Goal: Task Accomplishment & Management: Manage account settings

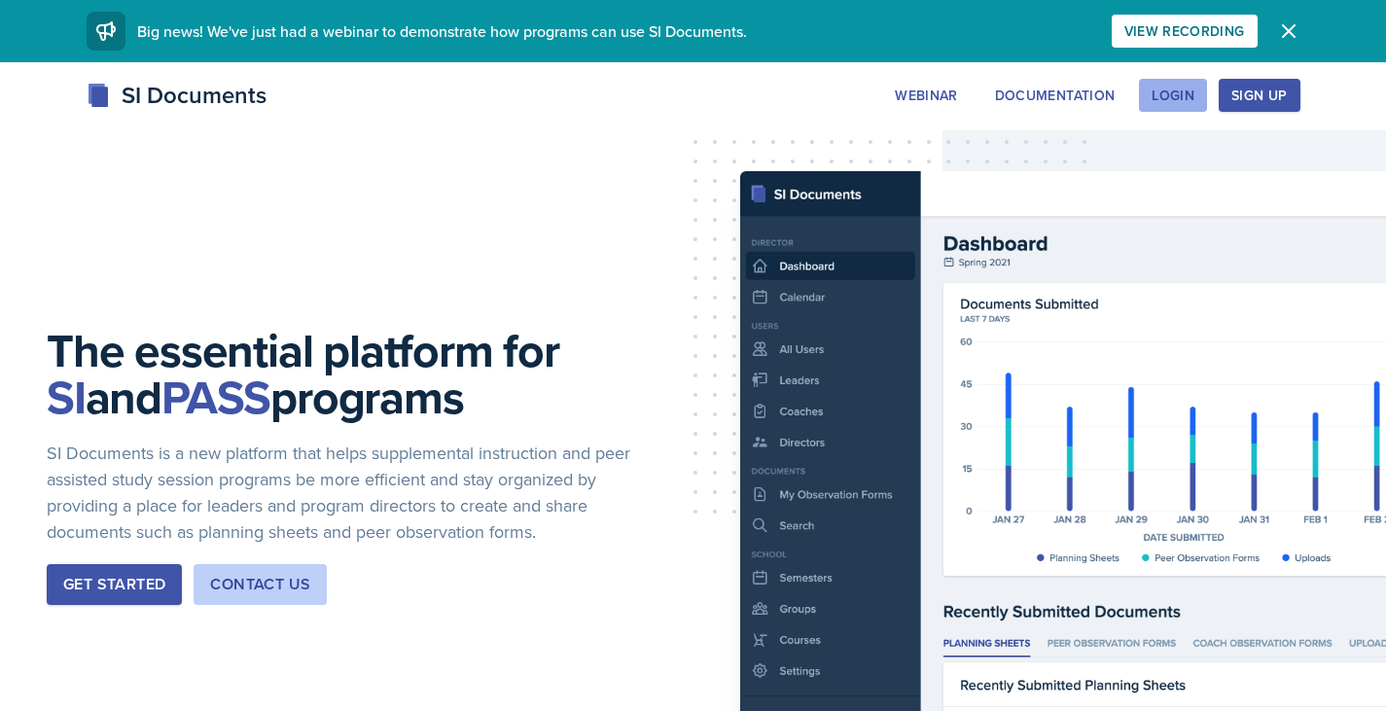
click at [1194, 92] on div "Login" at bounding box center [1173, 96] width 43 height 16
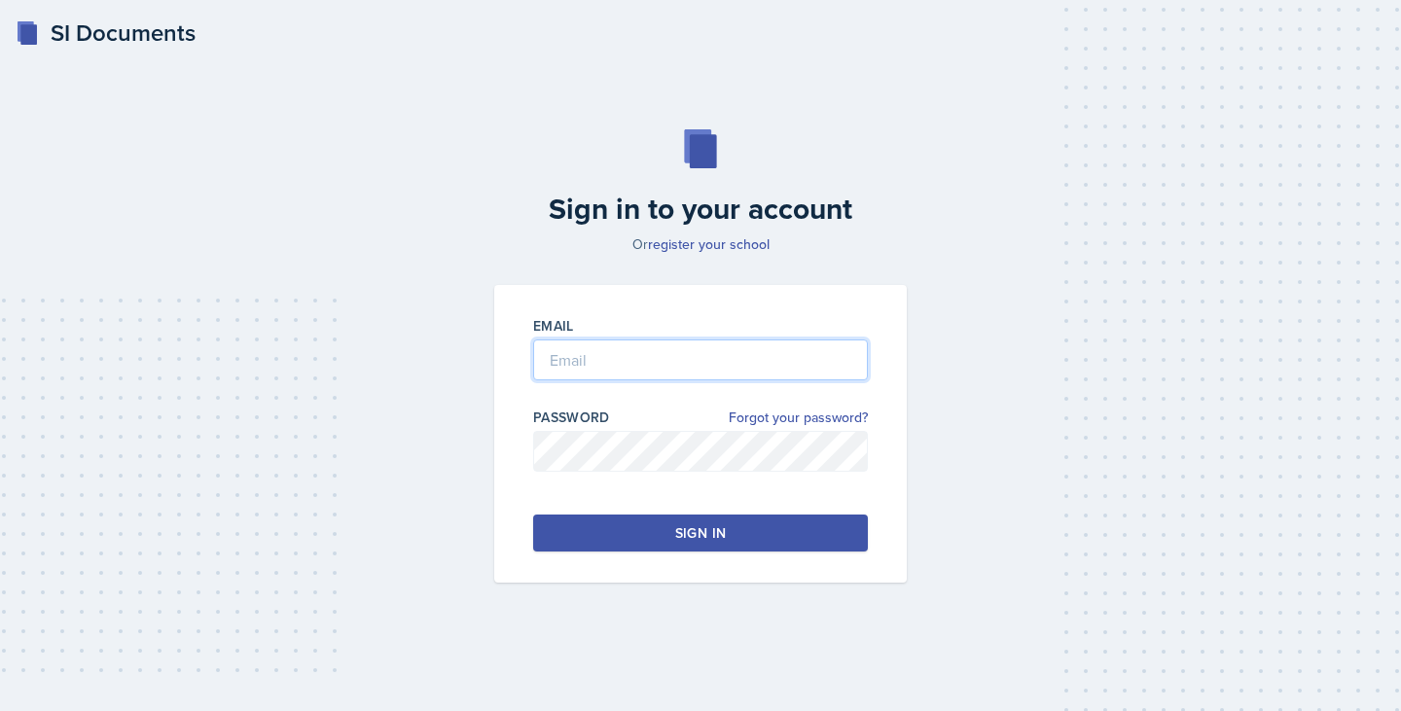
click at [660, 362] on input "email" at bounding box center [700, 360] width 335 height 41
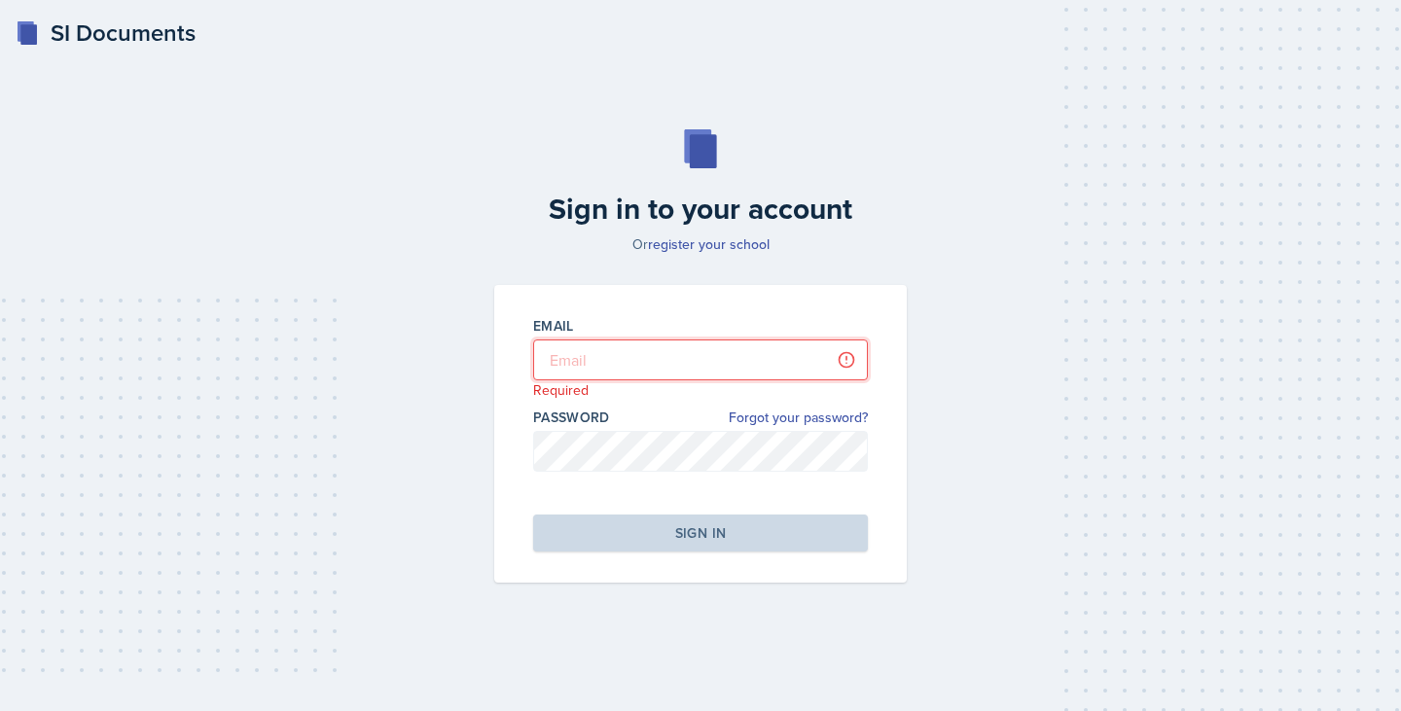
type input "[PERSON_NAME][EMAIL_ADDRESS][PERSON_NAME][DOMAIN_NAME]"
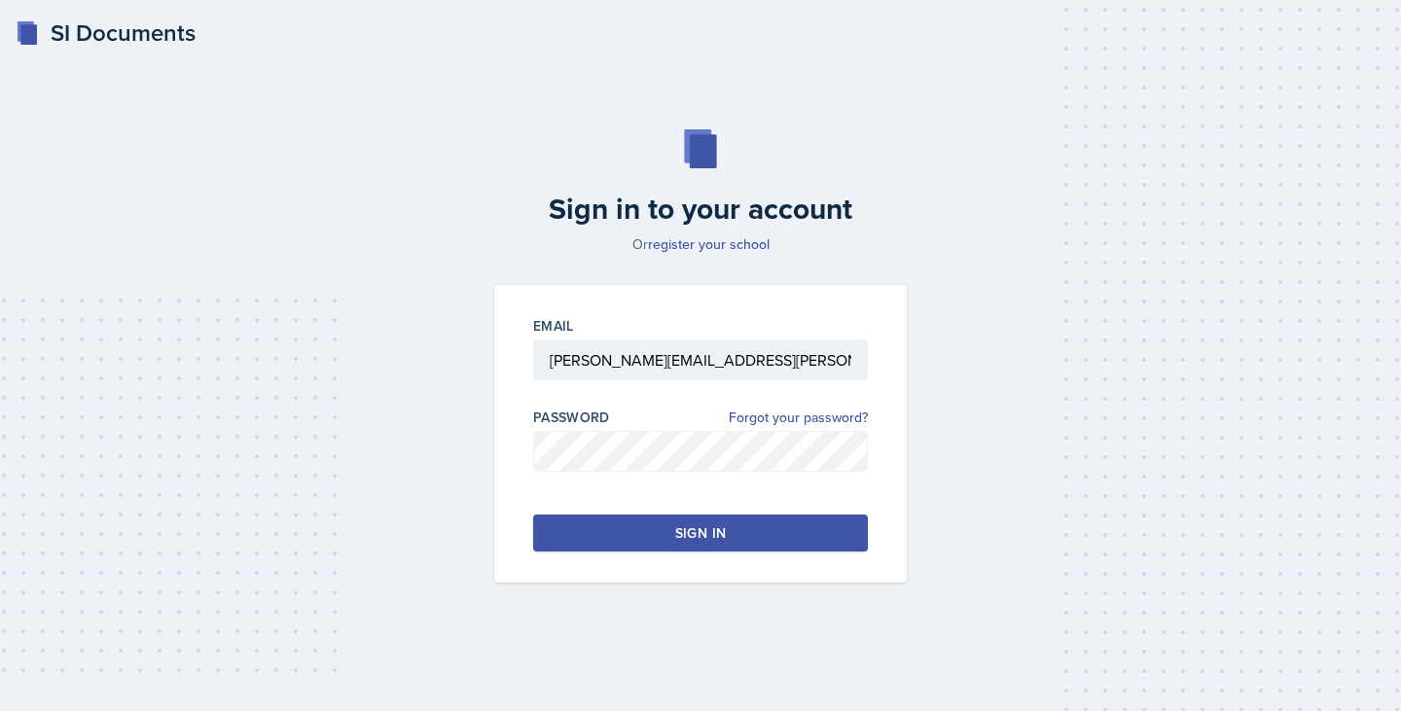
click at [714, 525] on div "Sign in" at bounding box center [700, 532] width 51 height 19
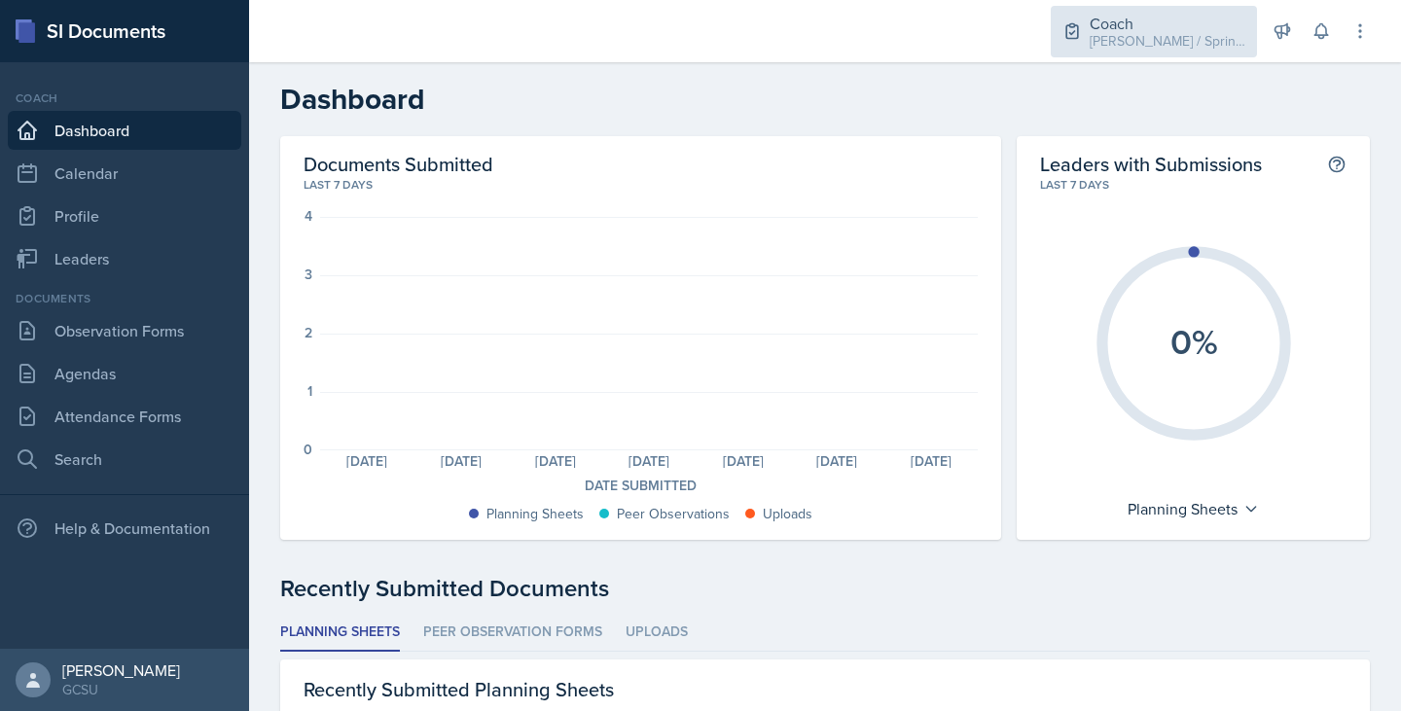
click at [1179, 32] on div "[PERSON_NAME] / Spring 2025" at bounding box center [1168, 41] width 156 height 20
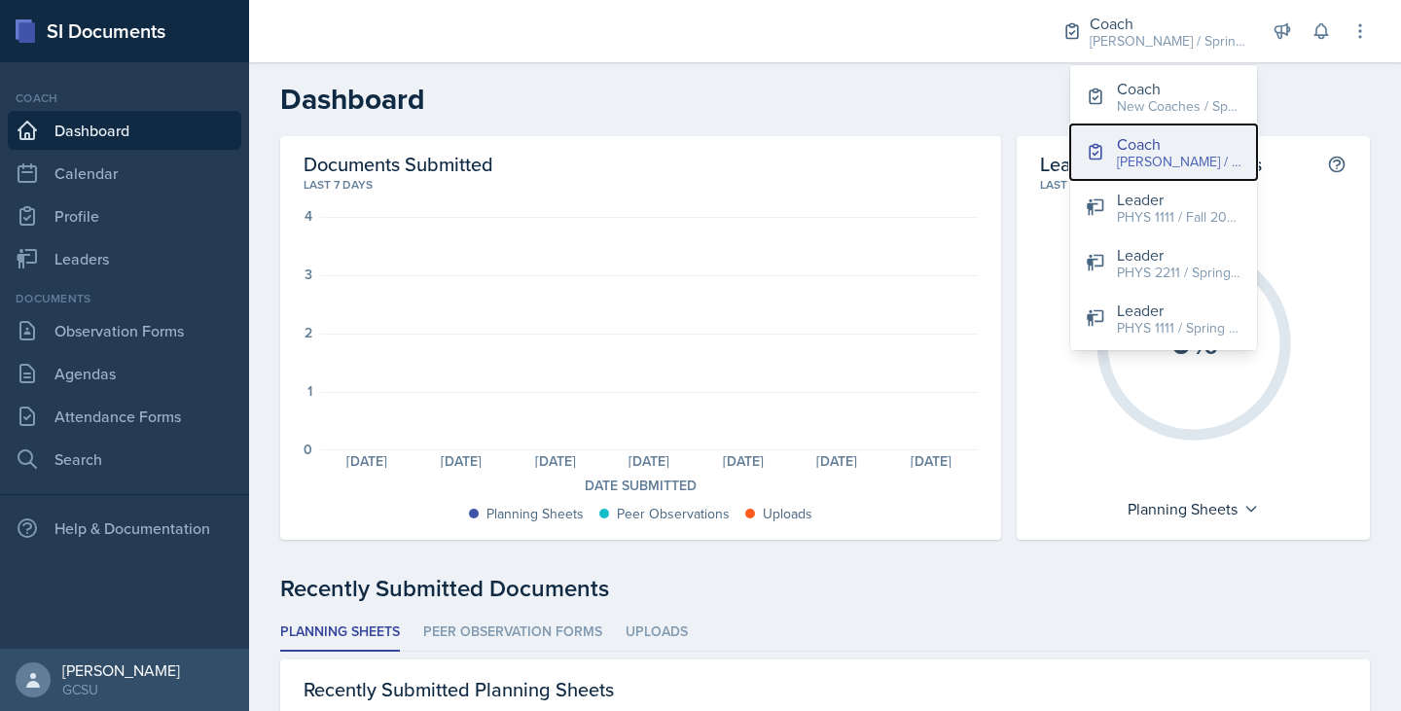
click at [1153, 162] on div "[PERSON_NAME] / Spring 2025" at bounding box center [1179, 162] width 125 height 20
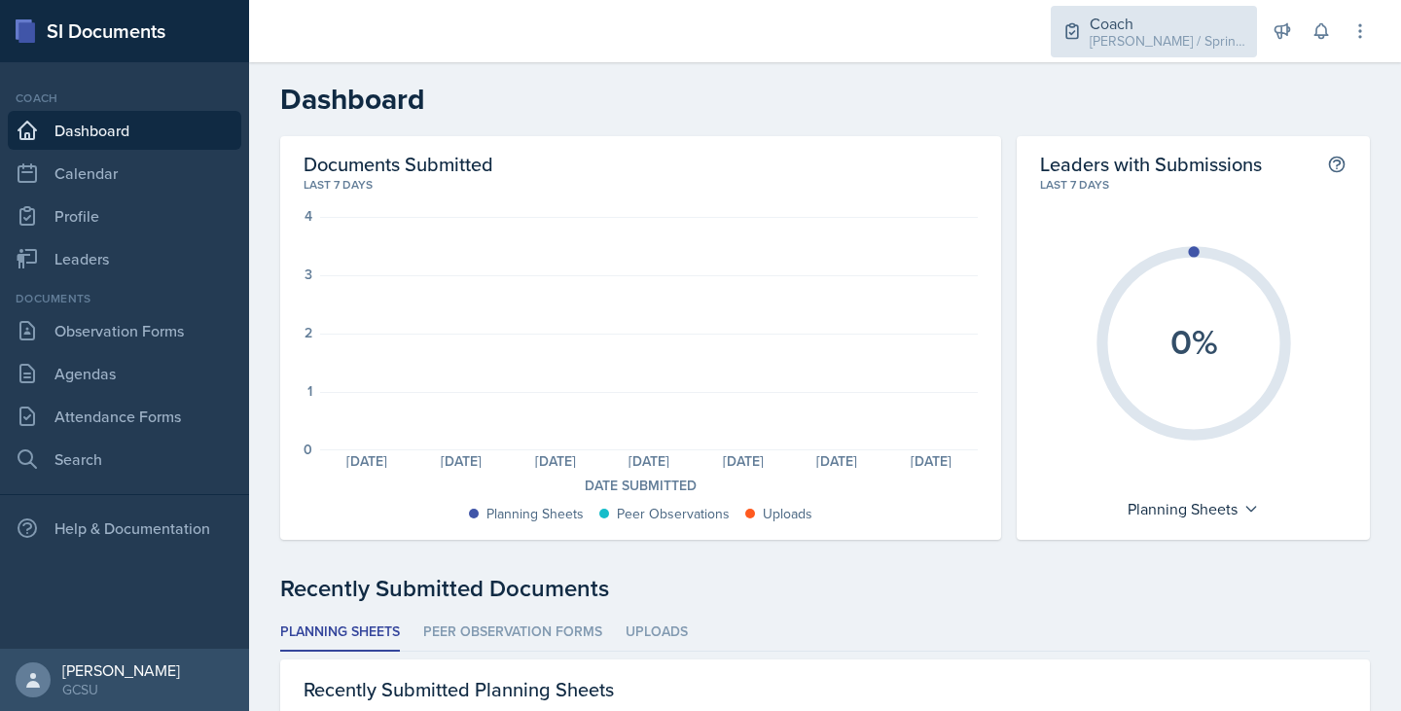
click at [1187, 51] on div "Coach [PERSON_NAME] / Spring 2025" at bounding box center [1154, 32] width 206 height 52
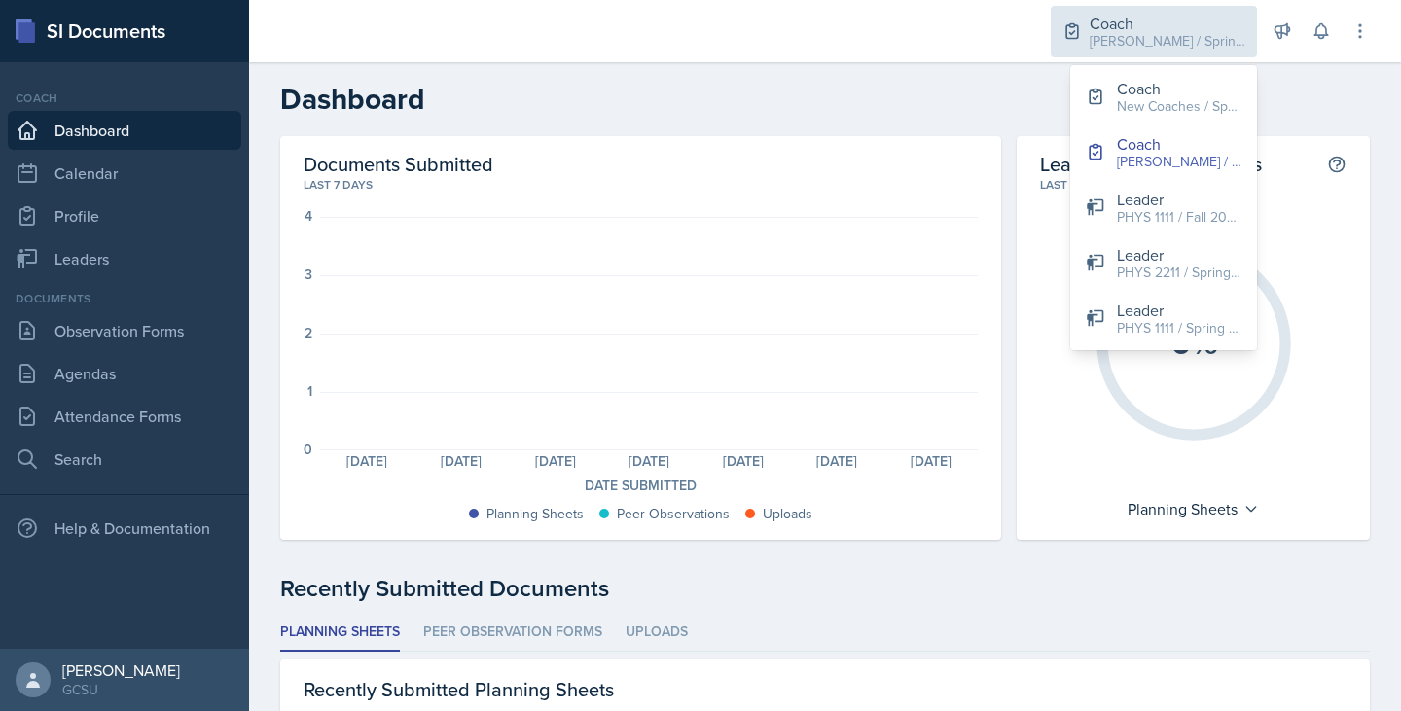
click at [1131, 40] on div "[PERSON_NAME] / Spring 2025" at bounding box center [1168, 41] width 156 height 20
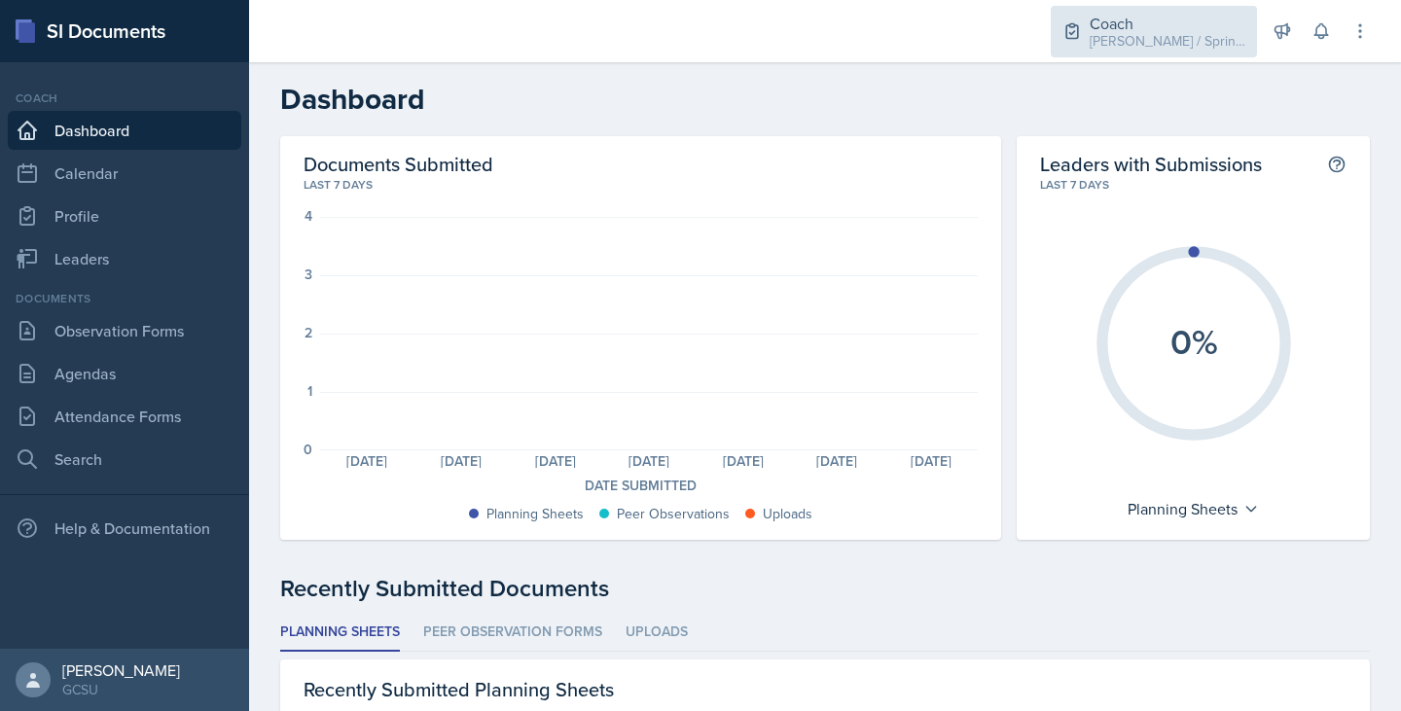
click at [1131, 40] on div "[PERSON_NAME] / Spring 2025" at bounding box center [1168, 41] width 156 height 20
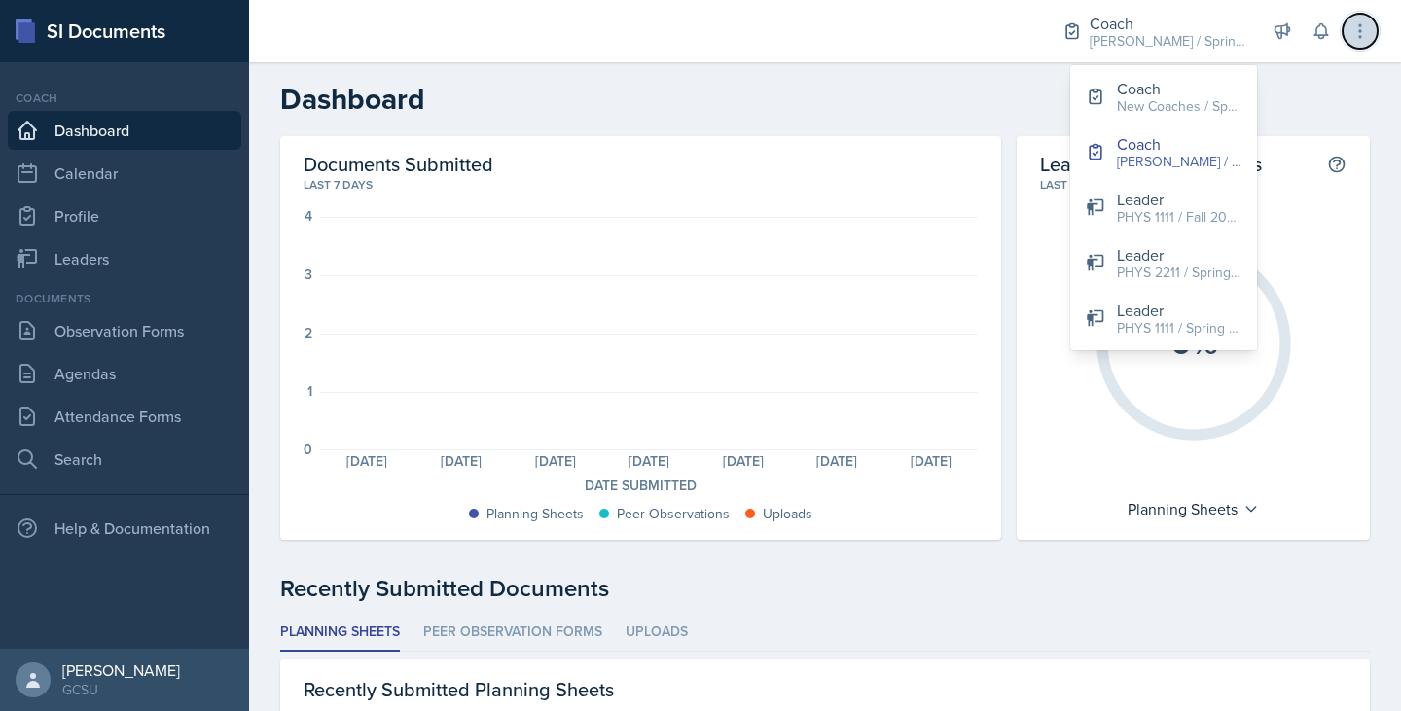
click at [1346, 30] on button at bounding box center [1360, 31] width 35 height 35
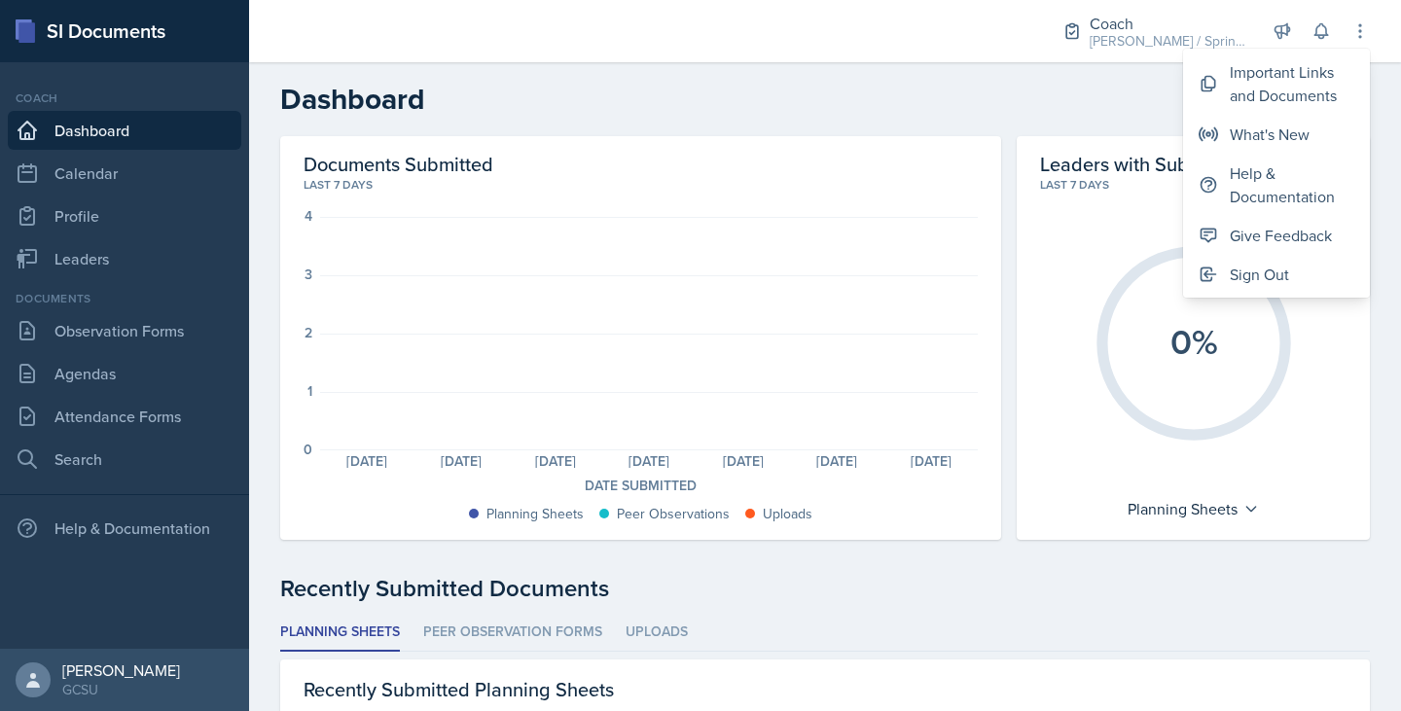
click at [1085, 117] on header "Dashboard" at bounding box center [825, 99] width 1152 height 74
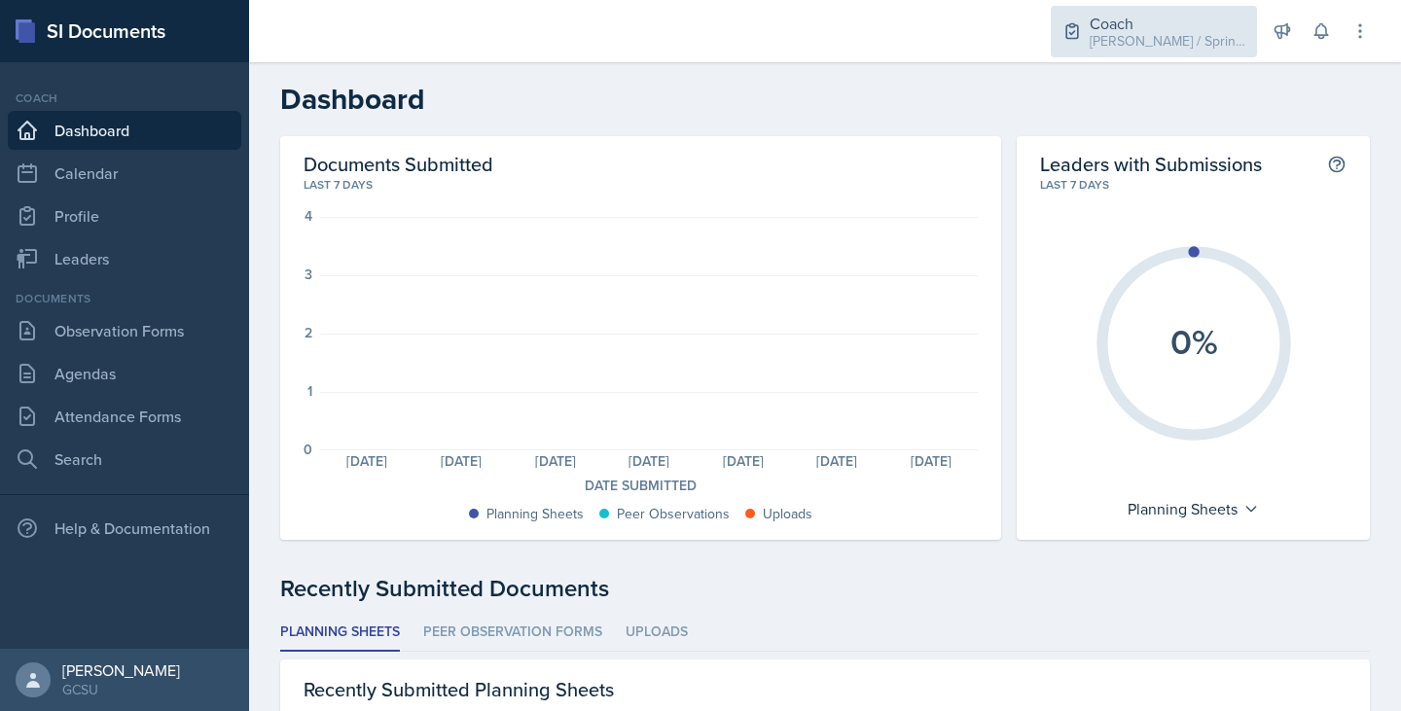
click at [1188, 12] on div "Coach" at bounding box center [1168, 23] width 156 height 23
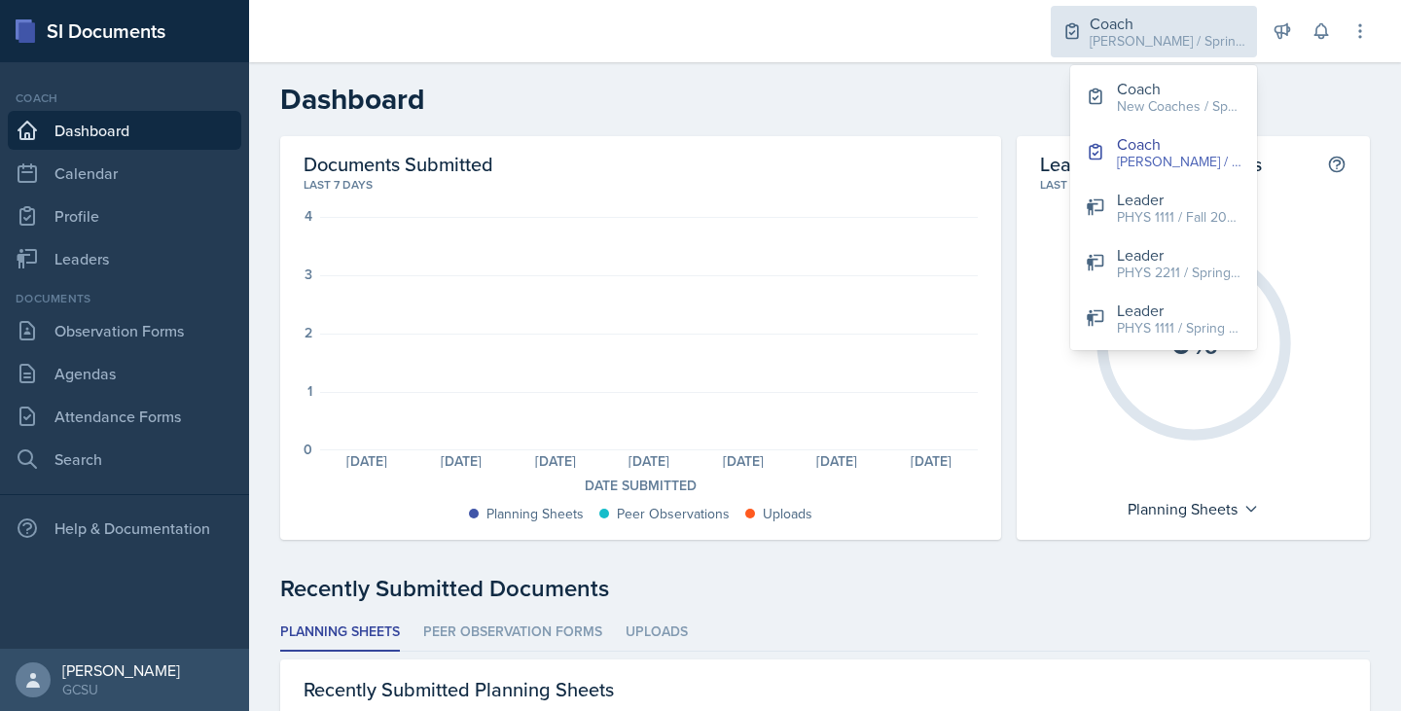
click at [1188, 12] on div "Coach" at bounding box center [1168, 23] width 156 height 23
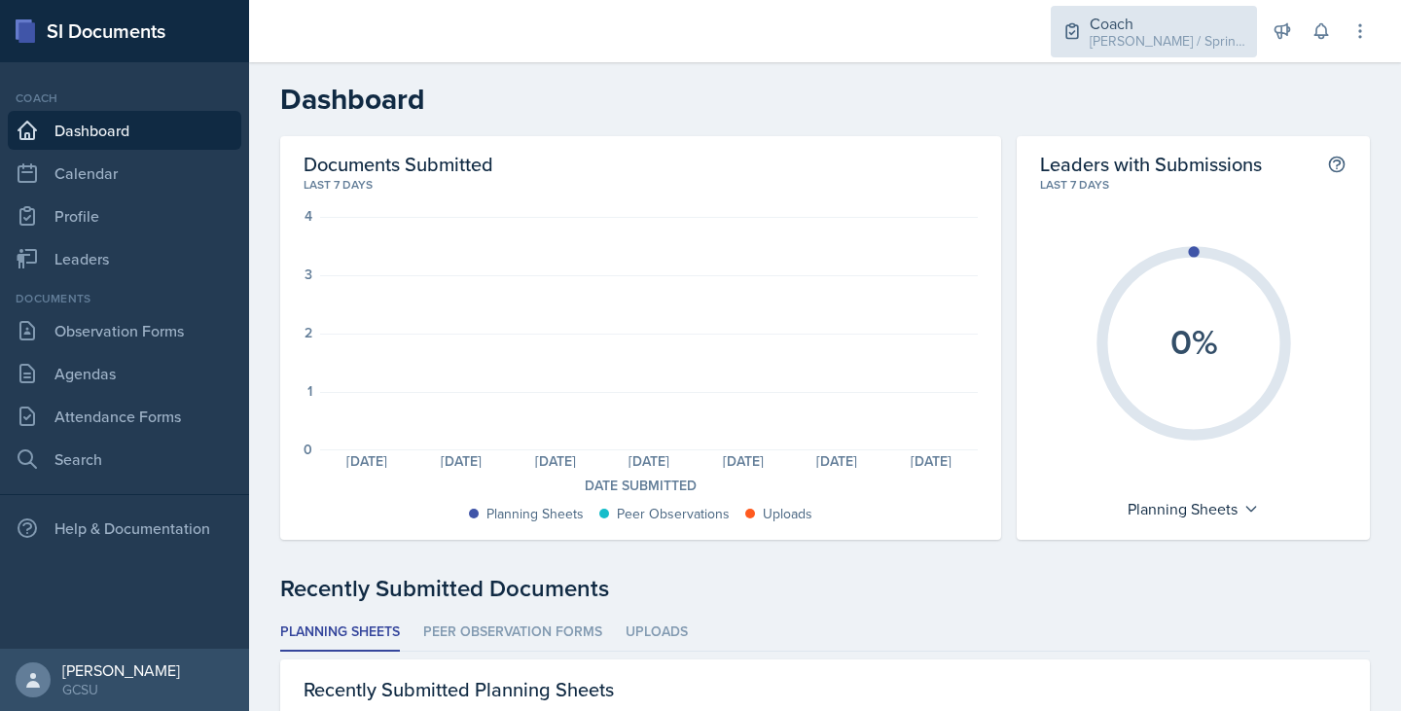
click at [1188, 12] on div "Coach" at bounding box center [1168, 23] width 156 height 23
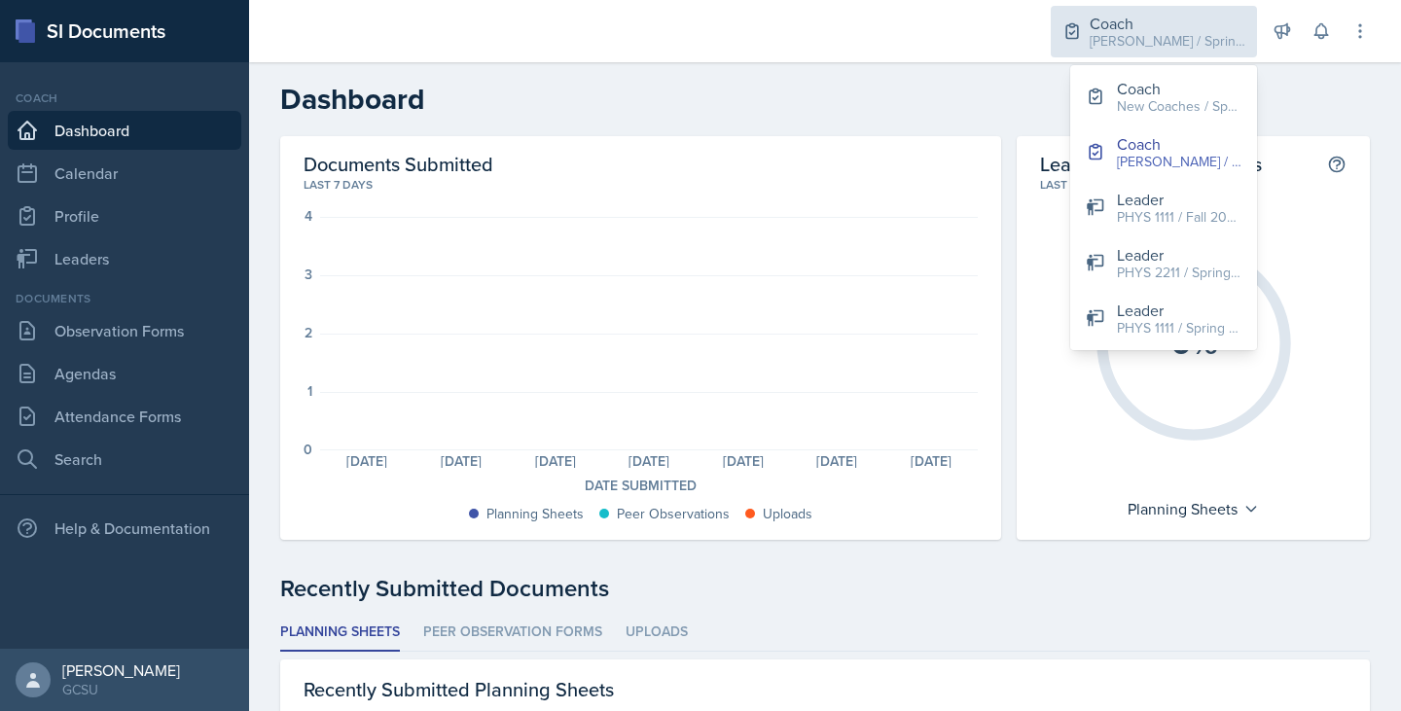
click at [1188, 12] on div "Coach" at bounding box center [1168, 23] width 156 height 23
